Goal: Navigation & Orientation: Find specific page/section

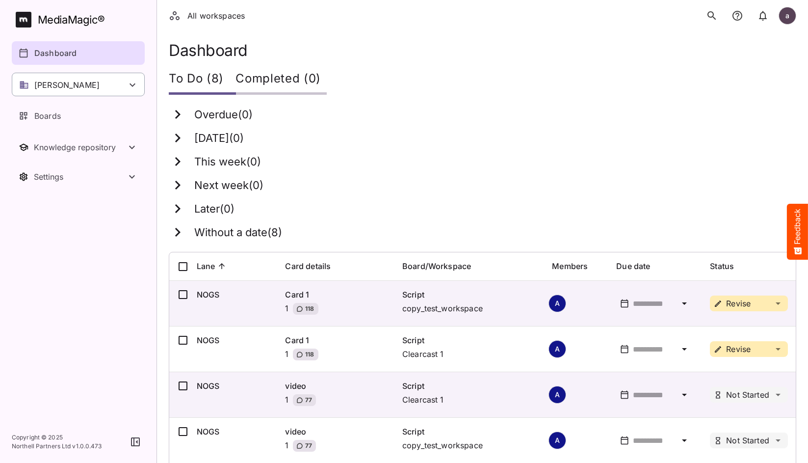
click at [113, 84] on div "[PERSON_NAME]" at bounding box center [78, 85] width 133 height 24
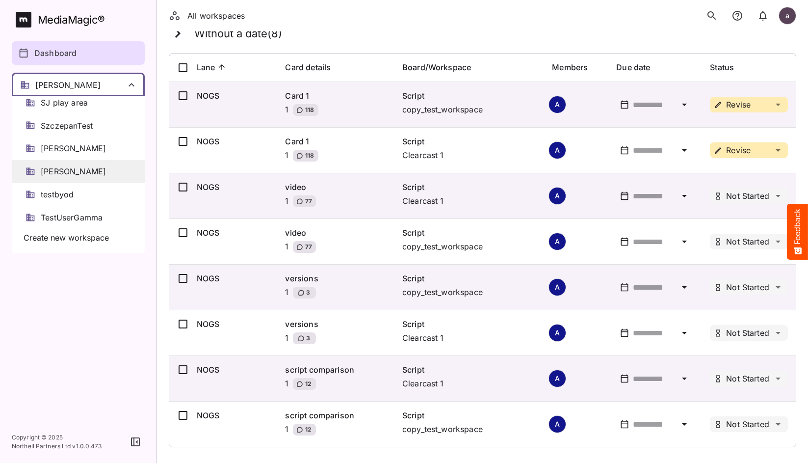
scroll to position [560, 0]
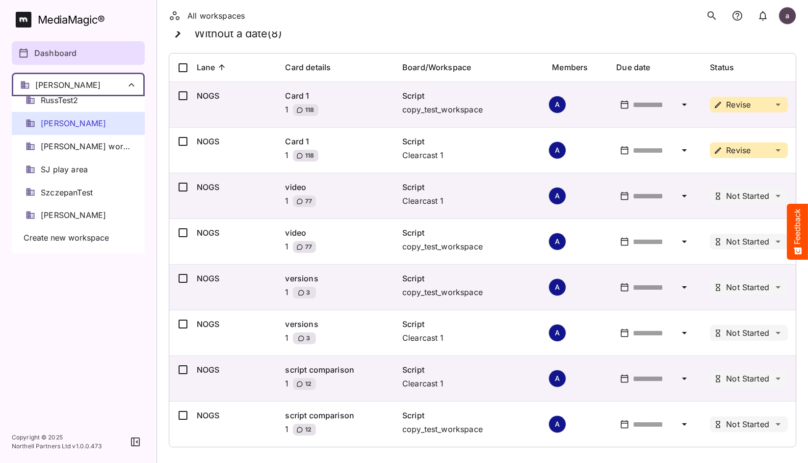
click at [75, 129] on div "[PERSON_NAME]" at bounding box center [78, 123] width 133 height 23
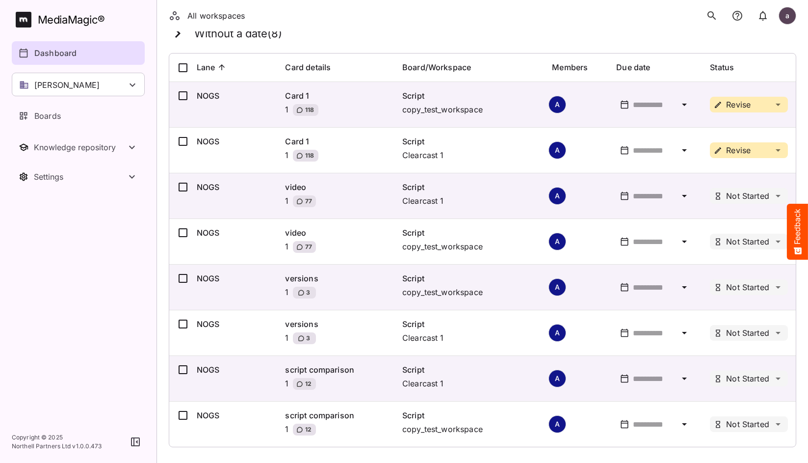
scroll to position [0, 0]
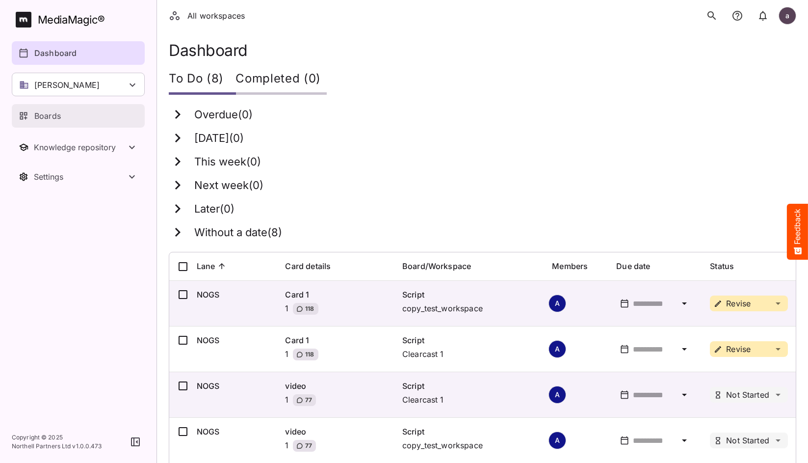
click at [71, 118] on div "Boards" at bounding box center [79, 116] width 120 height 12
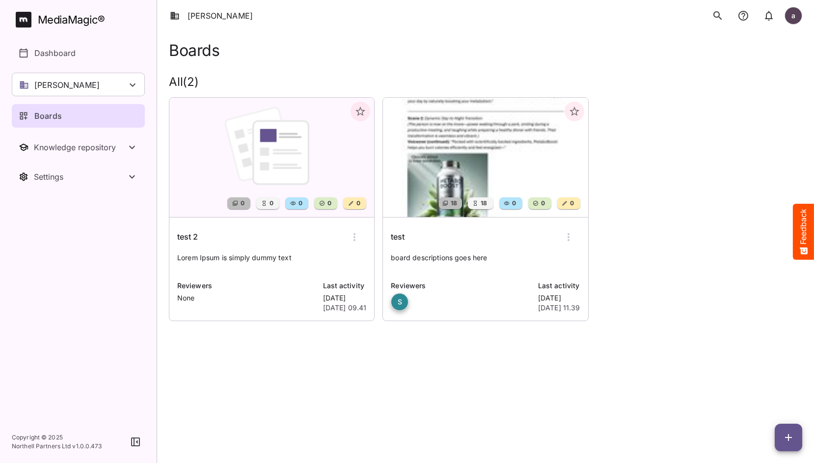
click at [282, 256] on p "Lorem Ipsum is simply dummy text" at bounding box center [271, 263] width 189 height 20
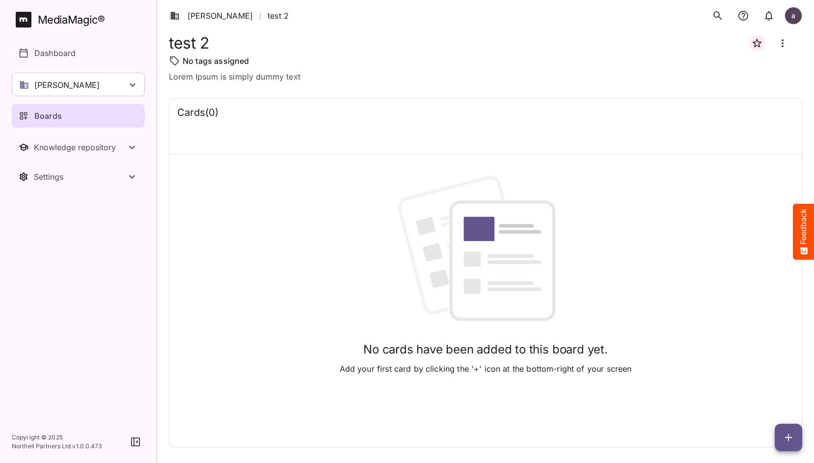
click at [93, 107] on link "Boards" at bounding box center [78, 116] width 133 height 24
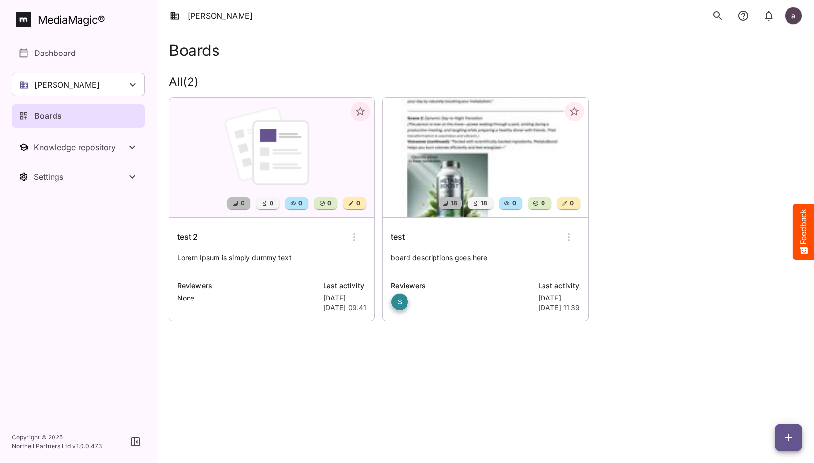
click at [433, 146] on img at bounding box center [485, 157] width 205 height 119
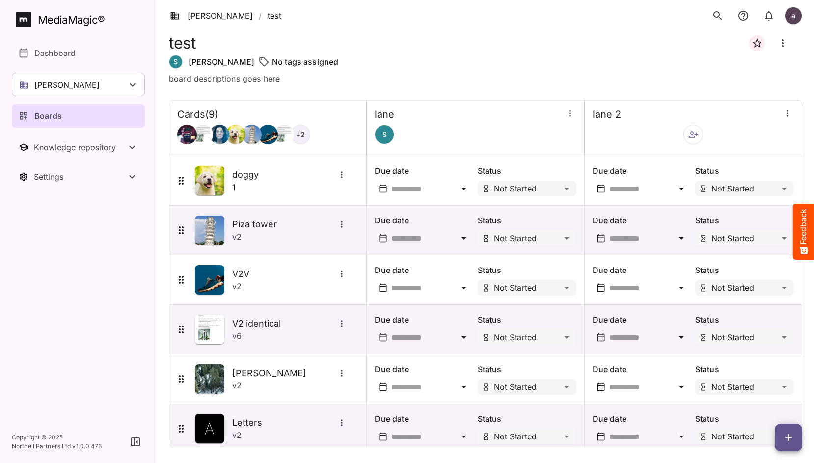
scroll to position [163, 0]
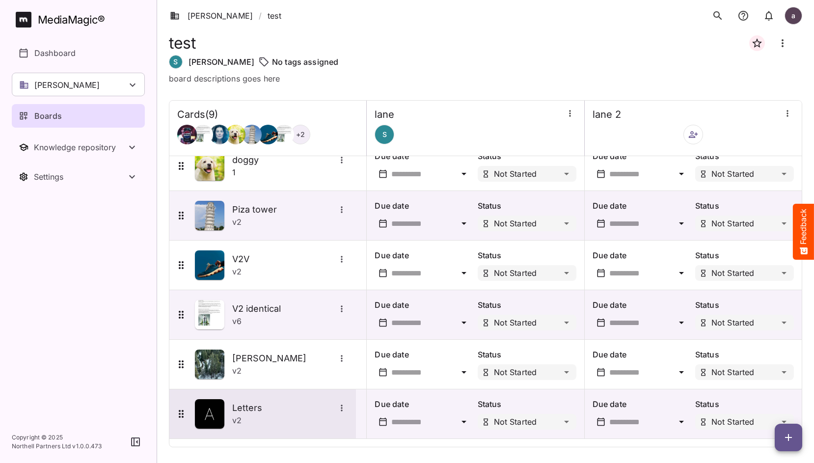
click at [251, 408] on h5 "Letters" at bounding box center [283, 408] width 103 height 12
